Goal: Information Seeking & Learning: Check status

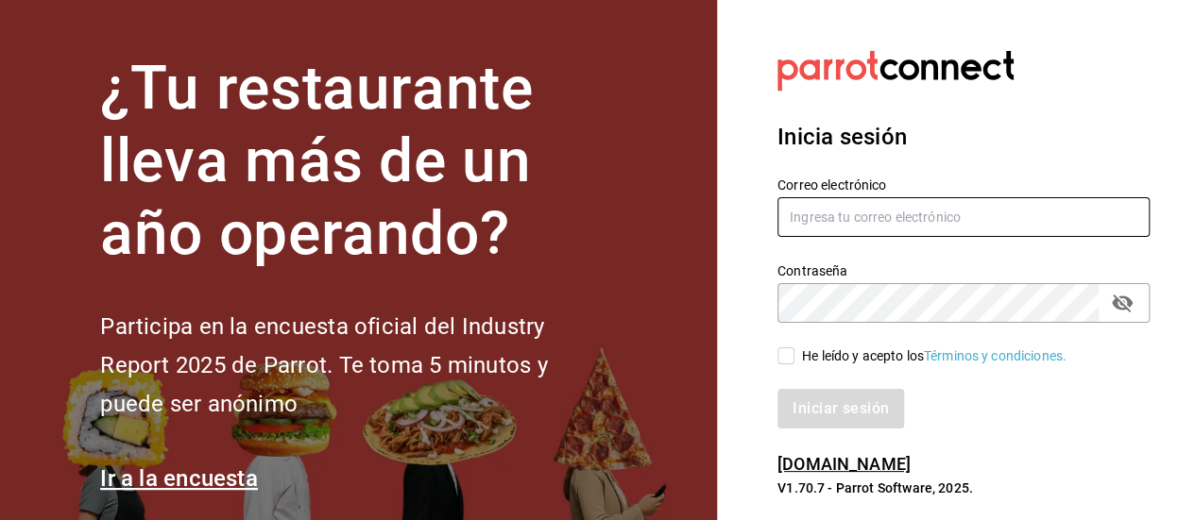
type input "[PERSON_NAME][EMAIL_ADDRESS][DOMAIN_NAME]"
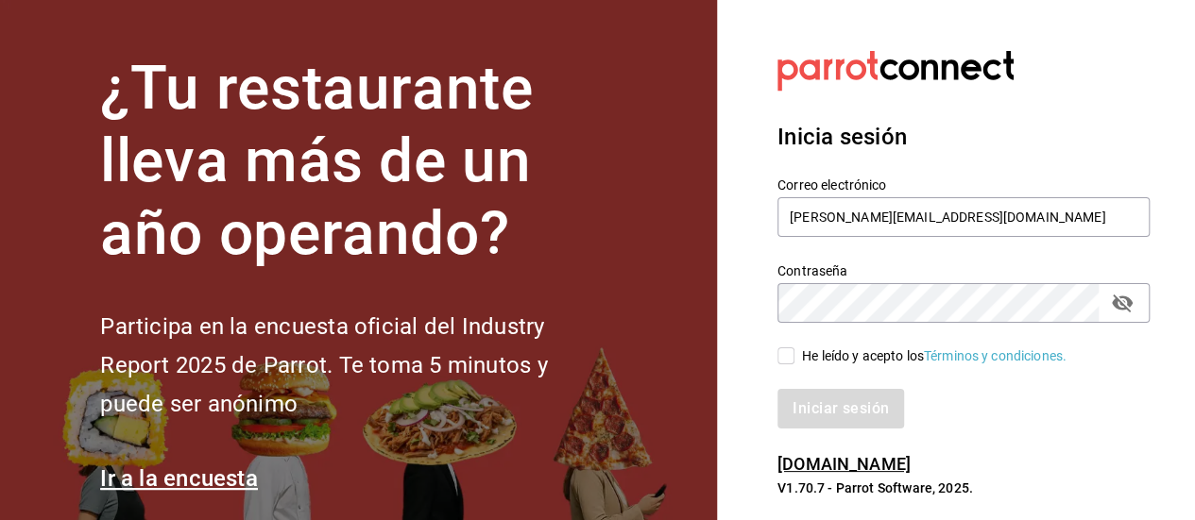
click at [791, 357] on input "He leído y acepto los Términos y condiciones." at bounding box center [785, 356] width 17 height 17
checkbox input "true"
click at [829, 413] on button "Iniciar sesión" at bounding box center [841, 409] width 128 height 40
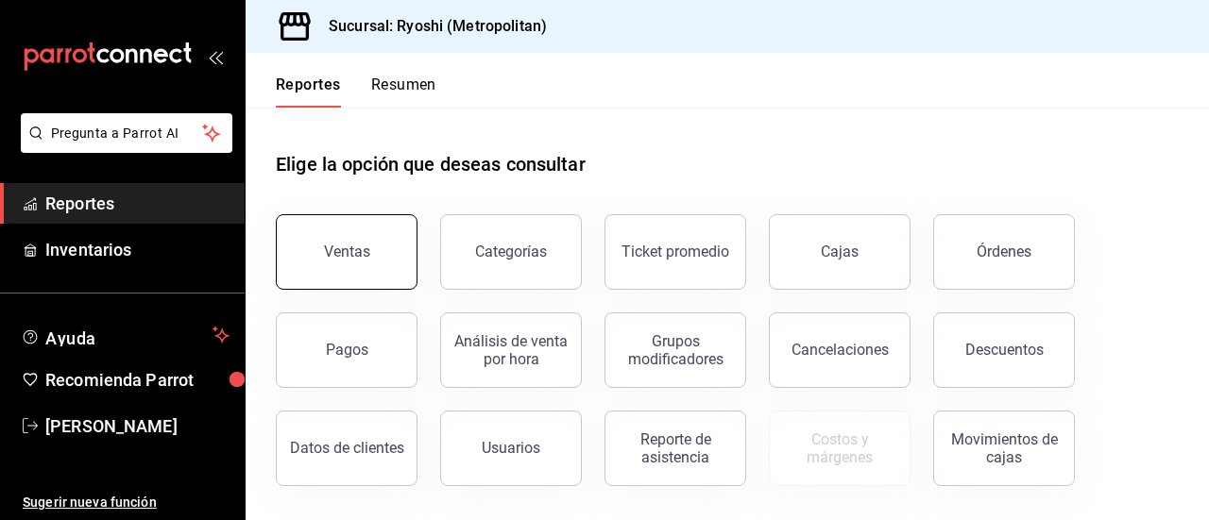
click at [310, 245] on button "Ventas" at bounding box center [347, 252] width 142 height 76
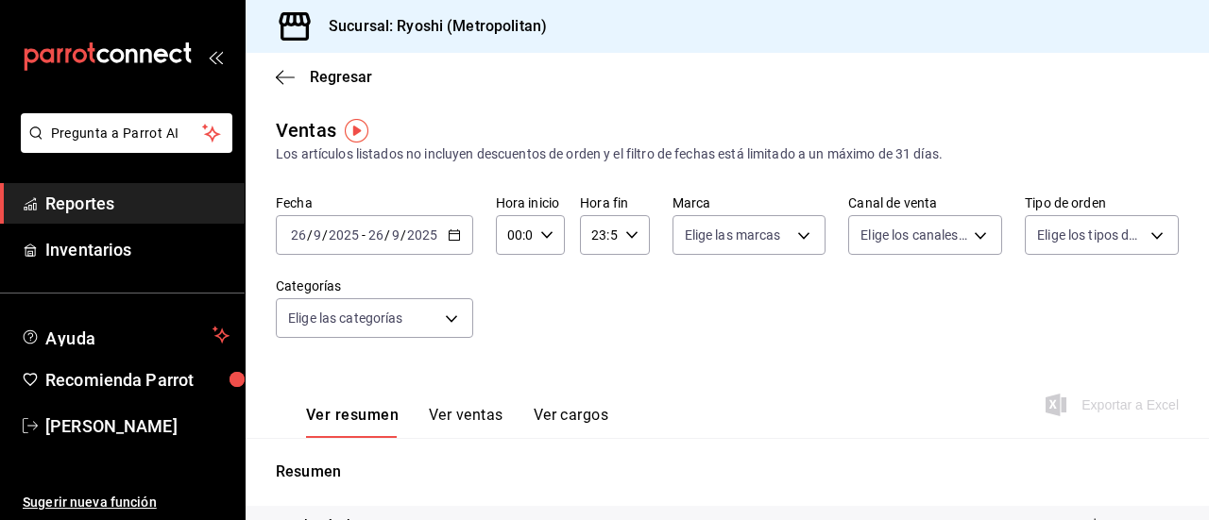
click at [450, 233] on \(Stroke\) "button" at bounding box center [454, 233] width 10 height 1
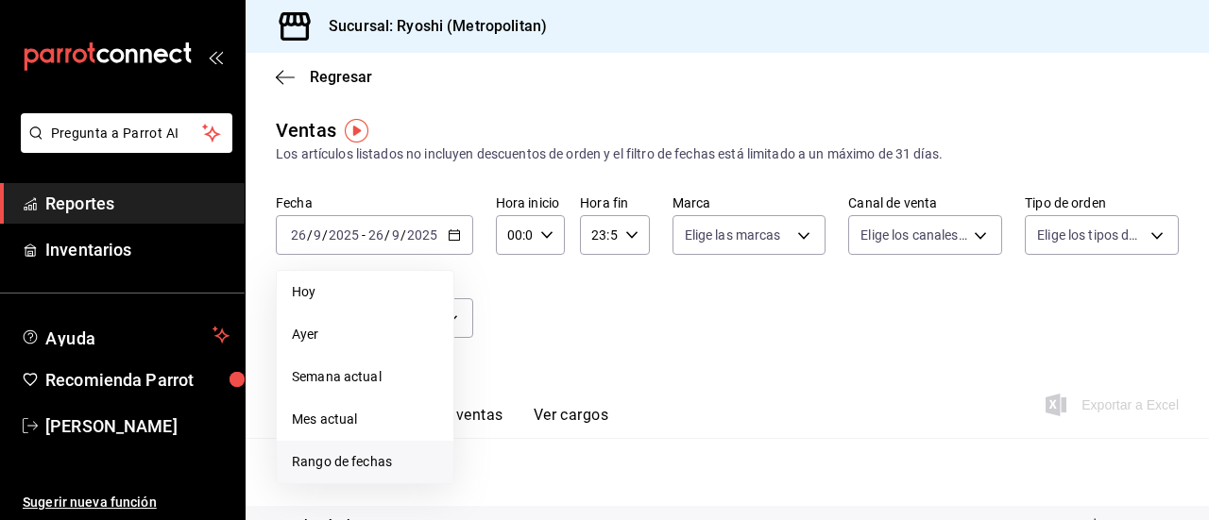
click at [336, 466] on span "Rango de fechas" at bounding box center [365, 462] width 146 height 20
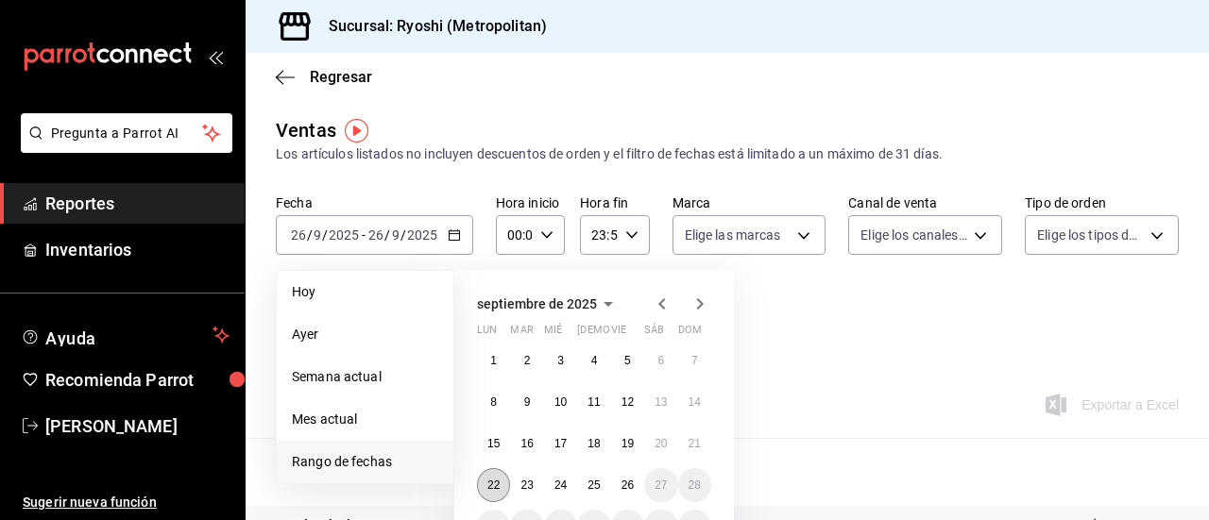
click at [490, 485] on abbr "22" at bounding box center [493, 485] width 12 height 13
click at [642, 483] on button "26" at bounding box center [627, 485] width 33 height 34
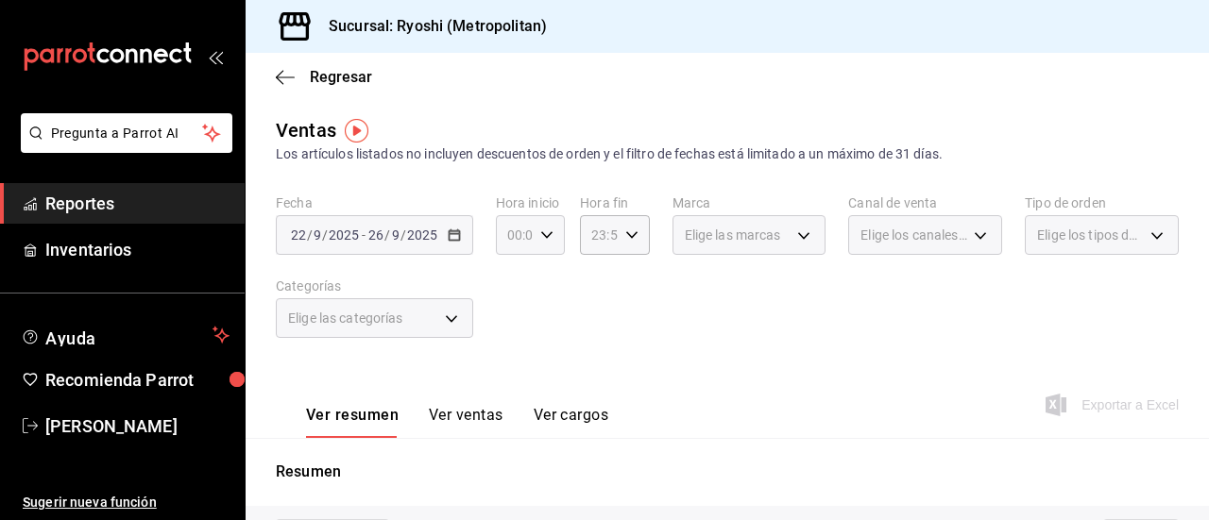
click at [540, 236] on icon "button" at bounding box center [546, 235] width 13 height 13
click at [509, 375] on span "02" at bounding box center [511, 373] width 4 height 15
type input "02:00"
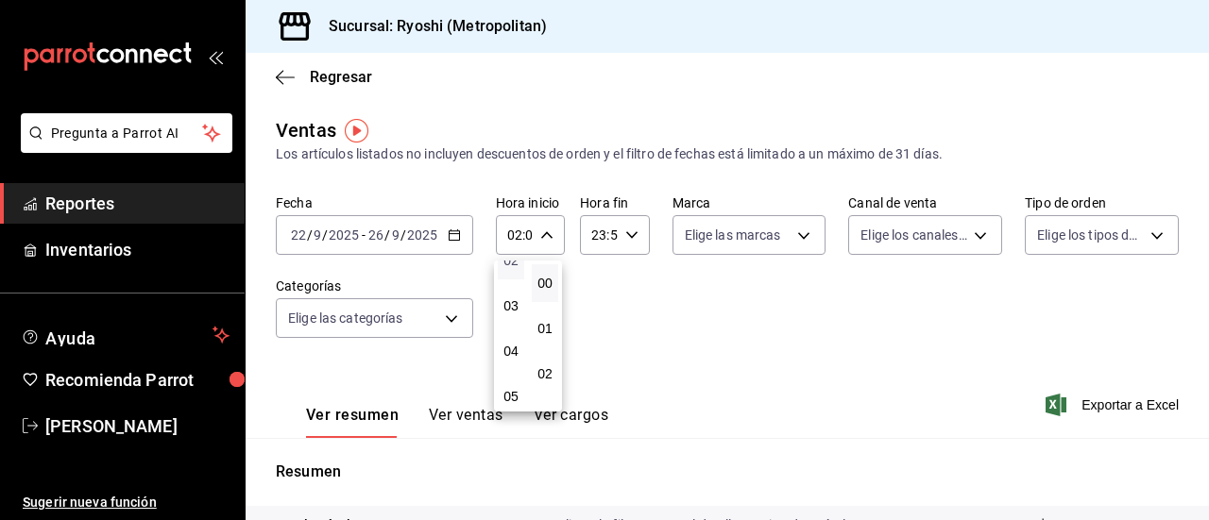
scroll to position [151, 0]
click at [509, 375] on button "05" at bounding box center [511, 359] width 26 height 38
type input "05:00"
click at [544, 286] on span "00" at bounding box center [545, 283] width 4 height 15
click at [623, 237] on div at bounding box center [604, 260] width 1209 height 520
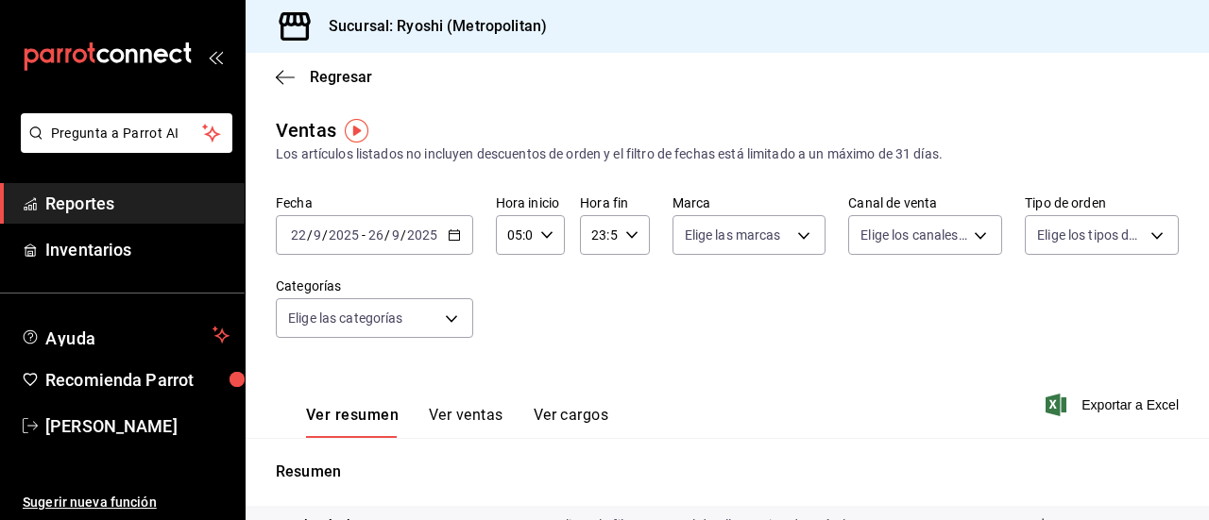
click at [631, 236] on icon "button" at bounding box center [631, 235] width 13 height 13
click at [595, 347] on span "22" at bounding box center [594, 343] width 4 height 15
type input "22:59"
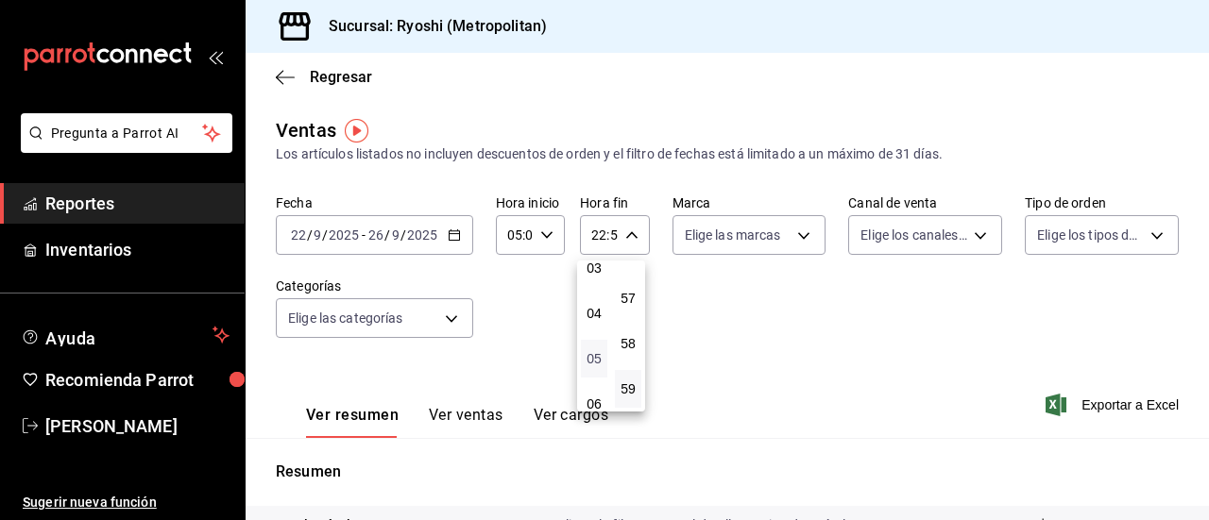
click at [595, 364] on span "05" at bounding box center [594, 358] width 4 height 15
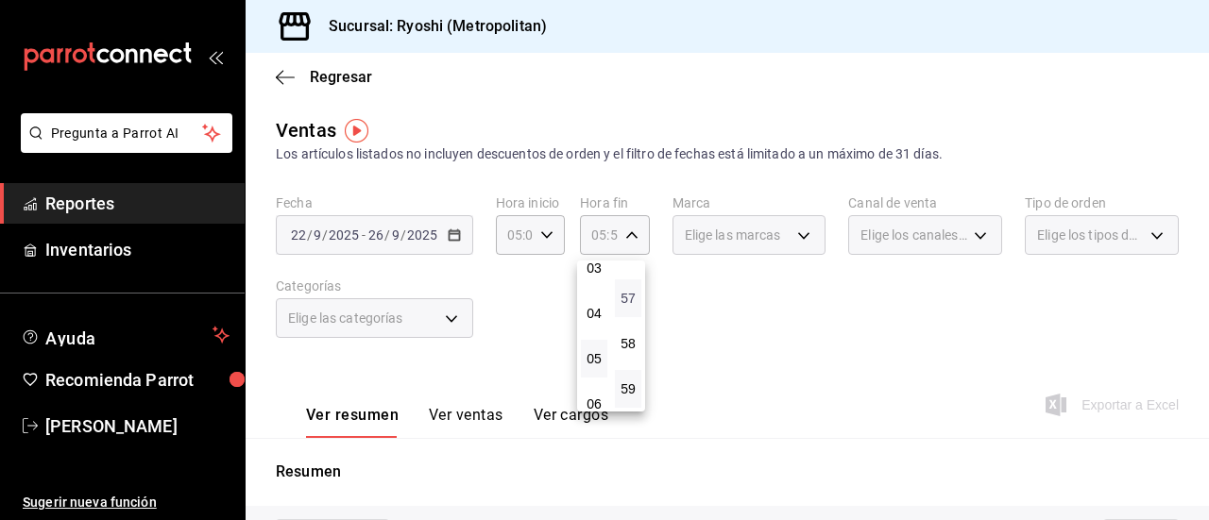
click at [627, 297] on span "57" at bounding box center [628, 298] width 4 height 15
type input "05:57"
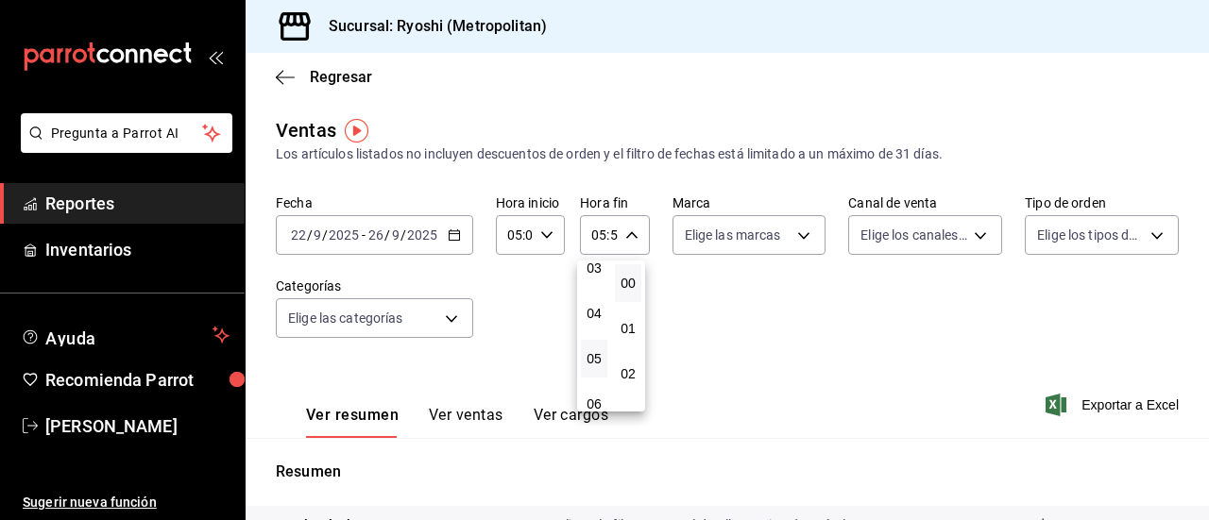
click at [618, 290] on button "00" at bounding box center [628, 283] width 26 height 38
type input "05:00"
click at [924, 334] on div at bounding box center [604, 260] width 1209 height 520
click at [468, 416] on button "Ver ventas" at bounding box center [466, 422] width 75 height 32
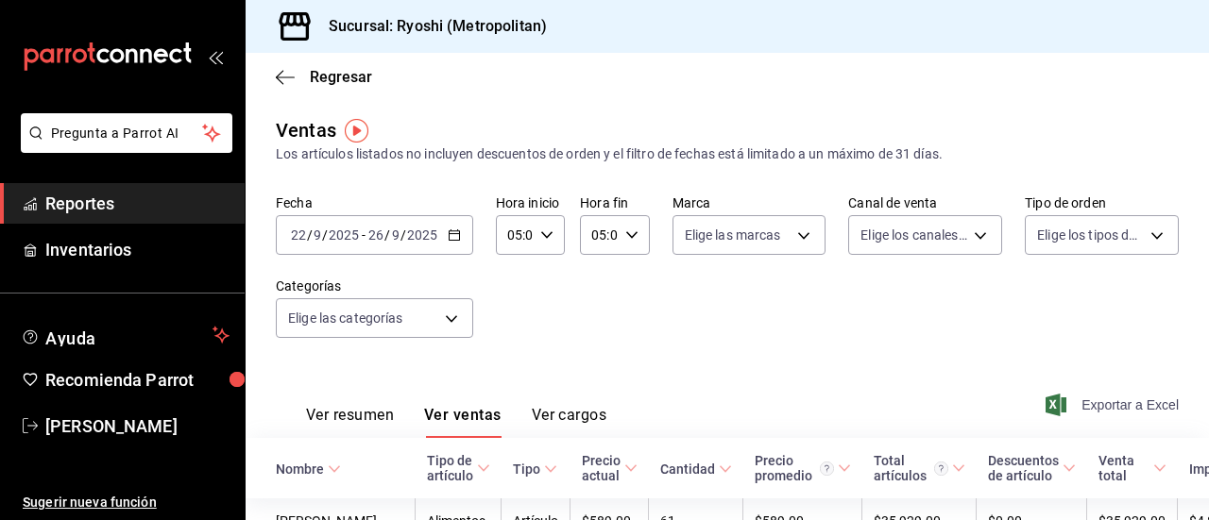
click at [1045, 399] on icon "button" at bounding box center [1055, 405] width 21 height 23
